Goal: Find specific page/section: Find specific page/section

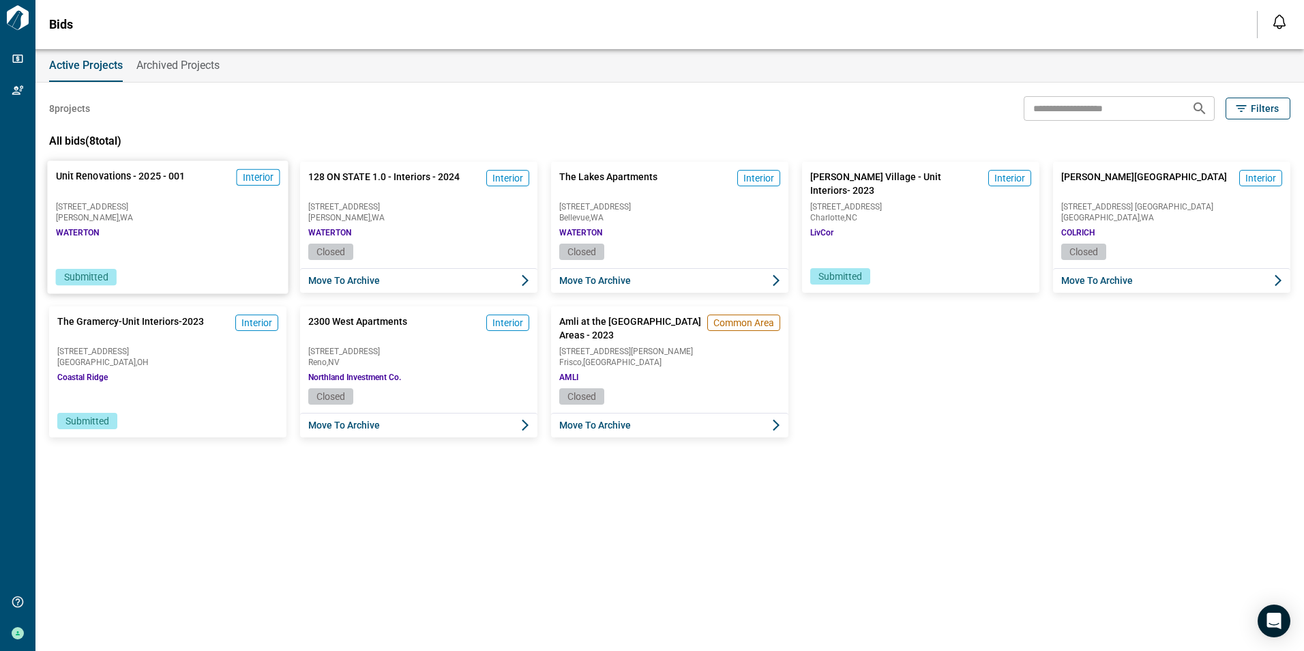
click at [149, 233] on div "Unit Renovations - 2025 - 001 Interior [STREET_ADDRESS][GEOGRAPHIC_DATA]" at bounding box center [167, 202] width 241 height 83
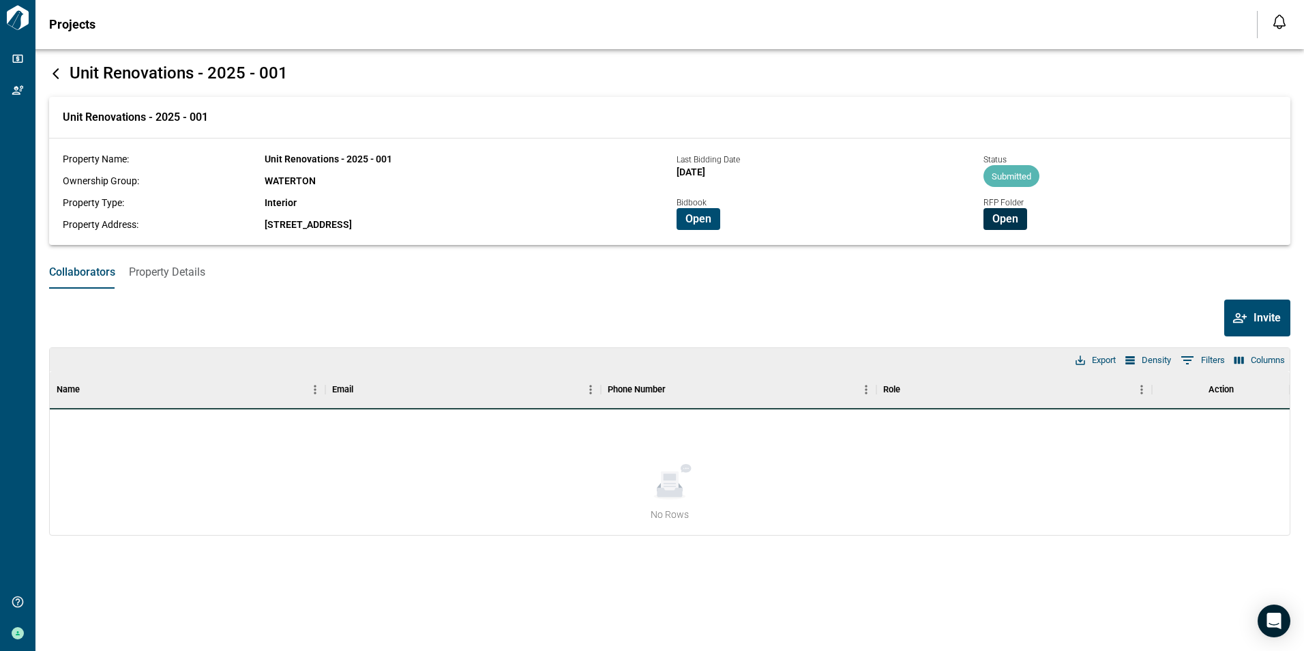
click at [1009, 214] on span "Open" at bounding box center [1005, 219] width 26 height 14
